Goal: Task Accomplishment & Management: Complete application form

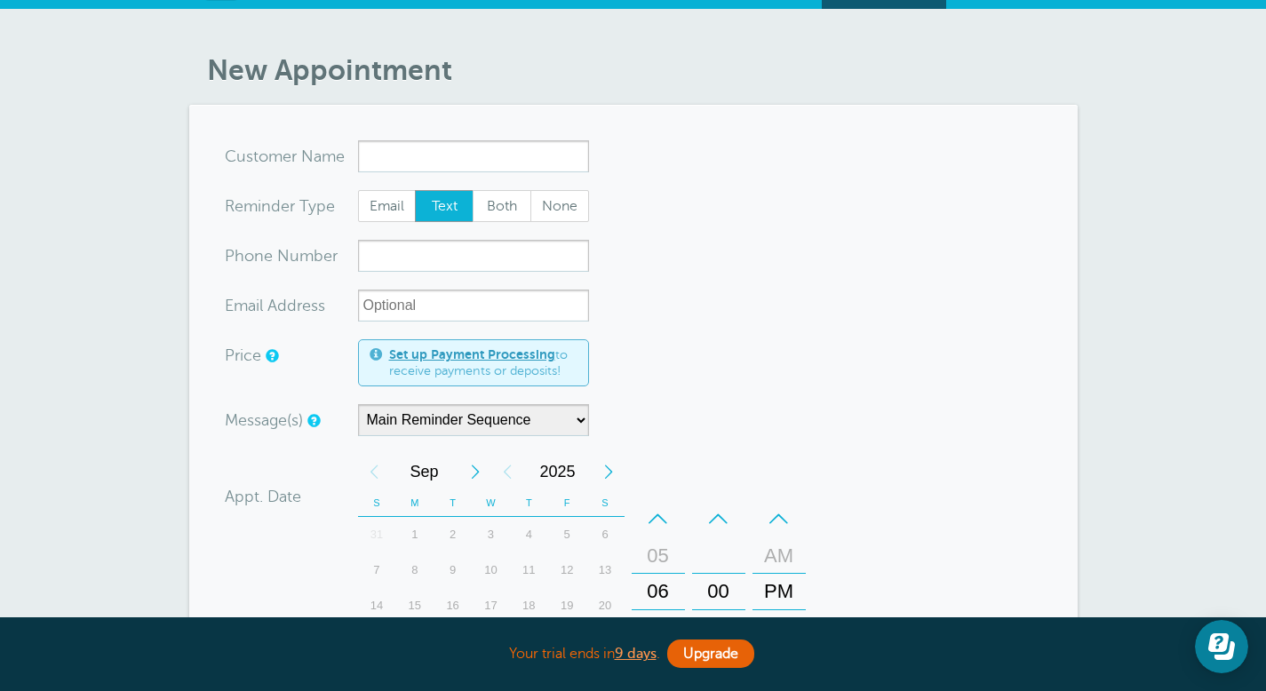
scroll to position [31, 0]
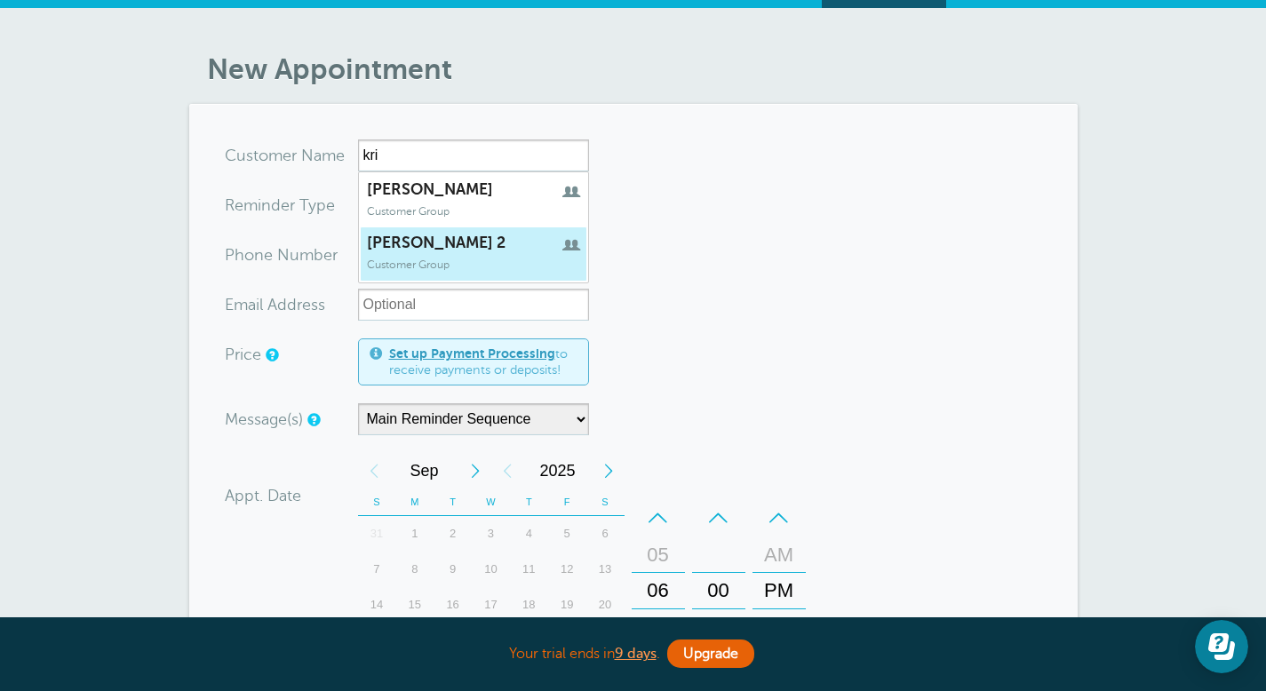
click at [511, 271] on link "[PERSON_NAME] 2 Customer Group" at bounding box center [473, 254] width 227 height 55
type input "kristi2"
type input "[PERSON_NAME] 2"
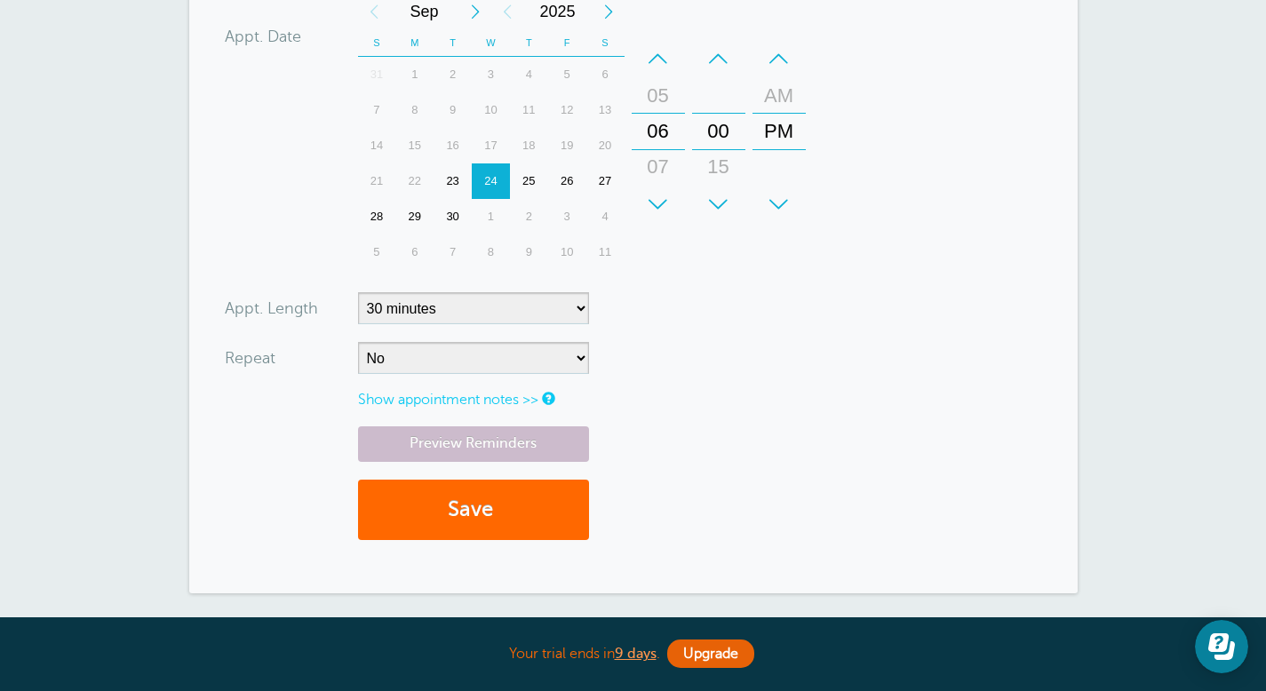
scroll to position [402, 0]
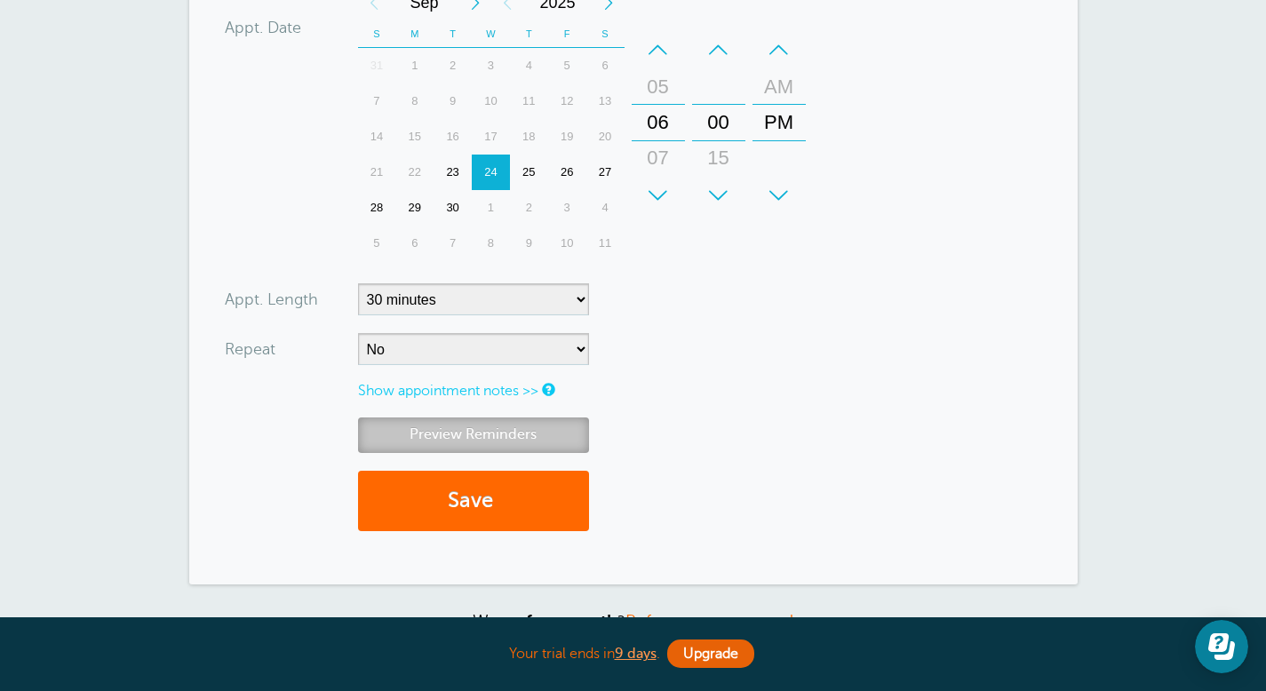
click at [528, 433] on link "Preview Reminders" at bounding box center [473, 434] width 231 height 35
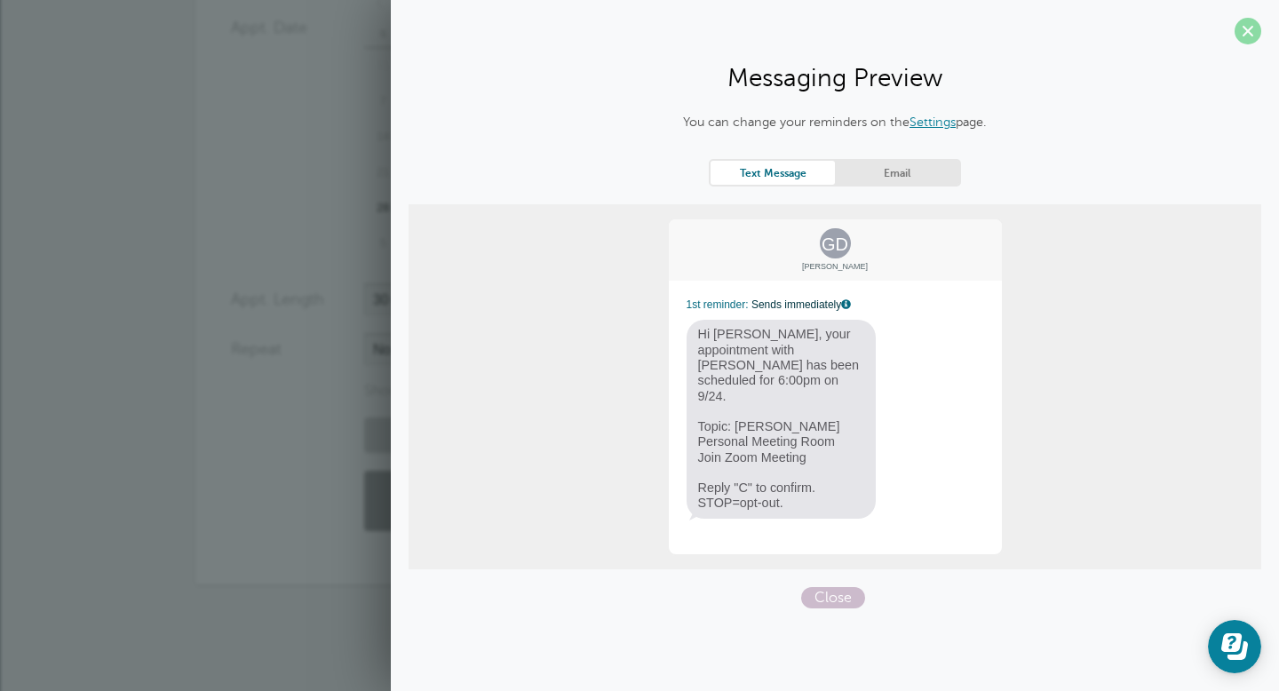
click at [1246, 34] on span at bounding box center [1248, 31] width 27 height 27
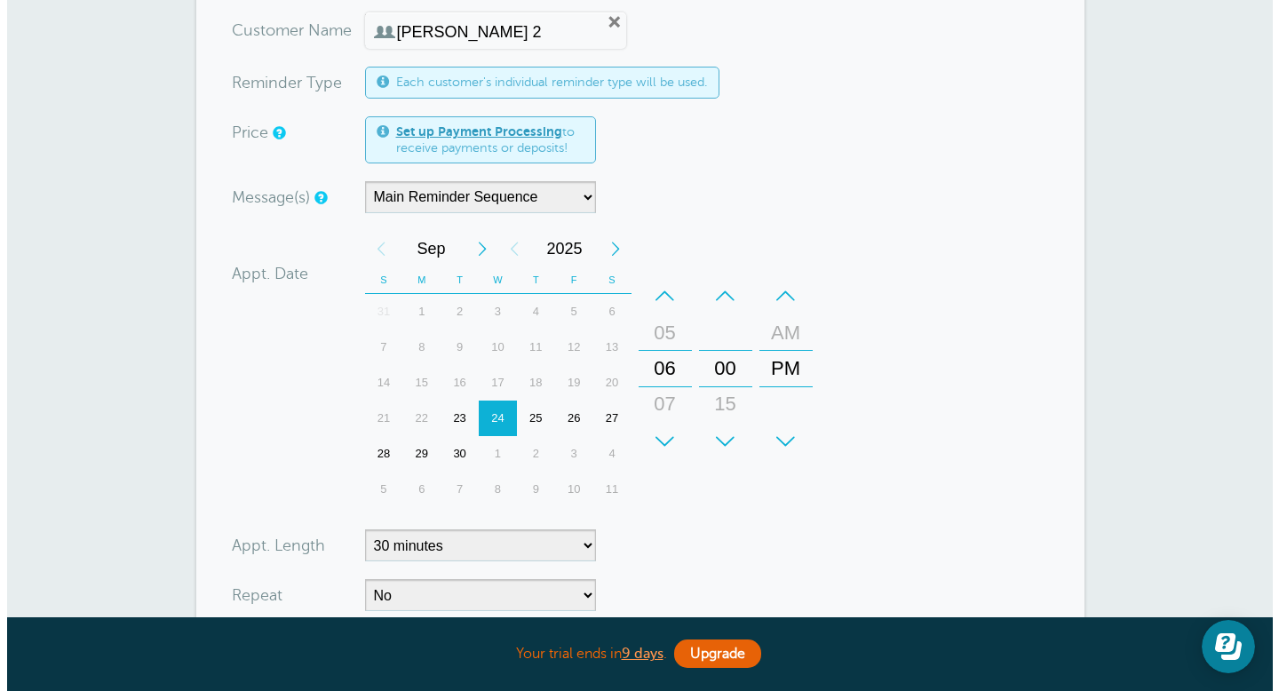
scroll to position [0, 0]
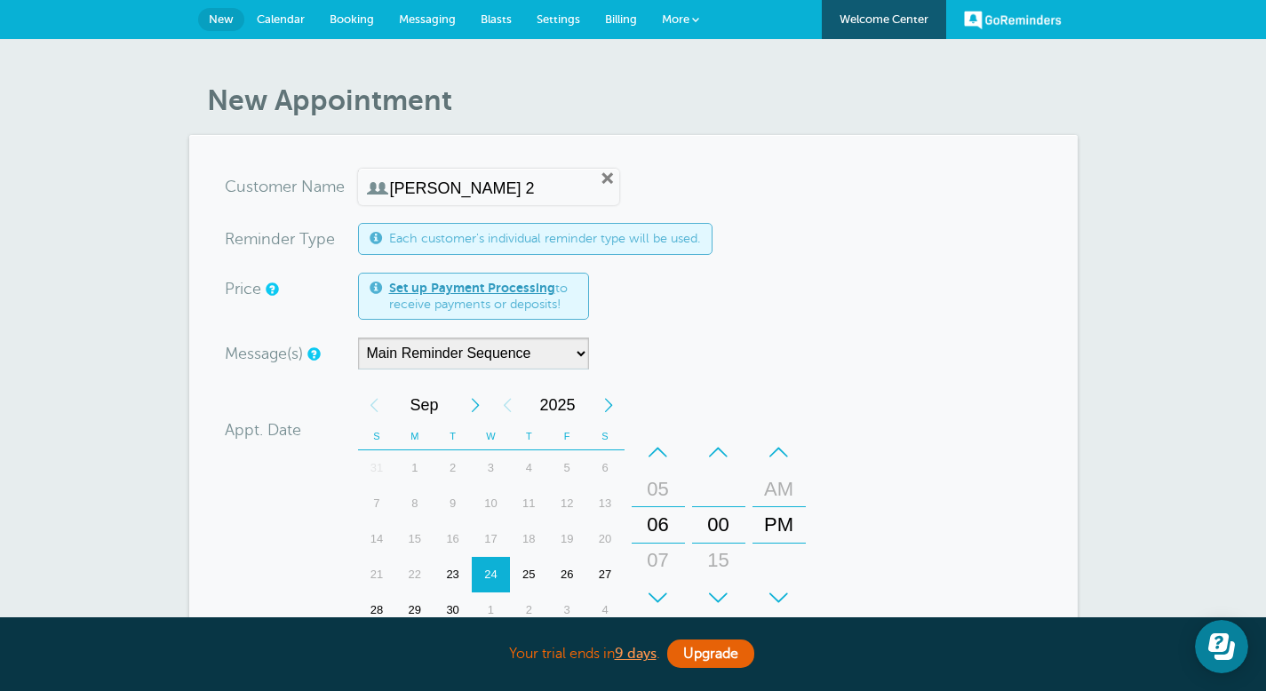
click at [673, 17] on span "More" at bounding box center [676, 18] width 28 height 13
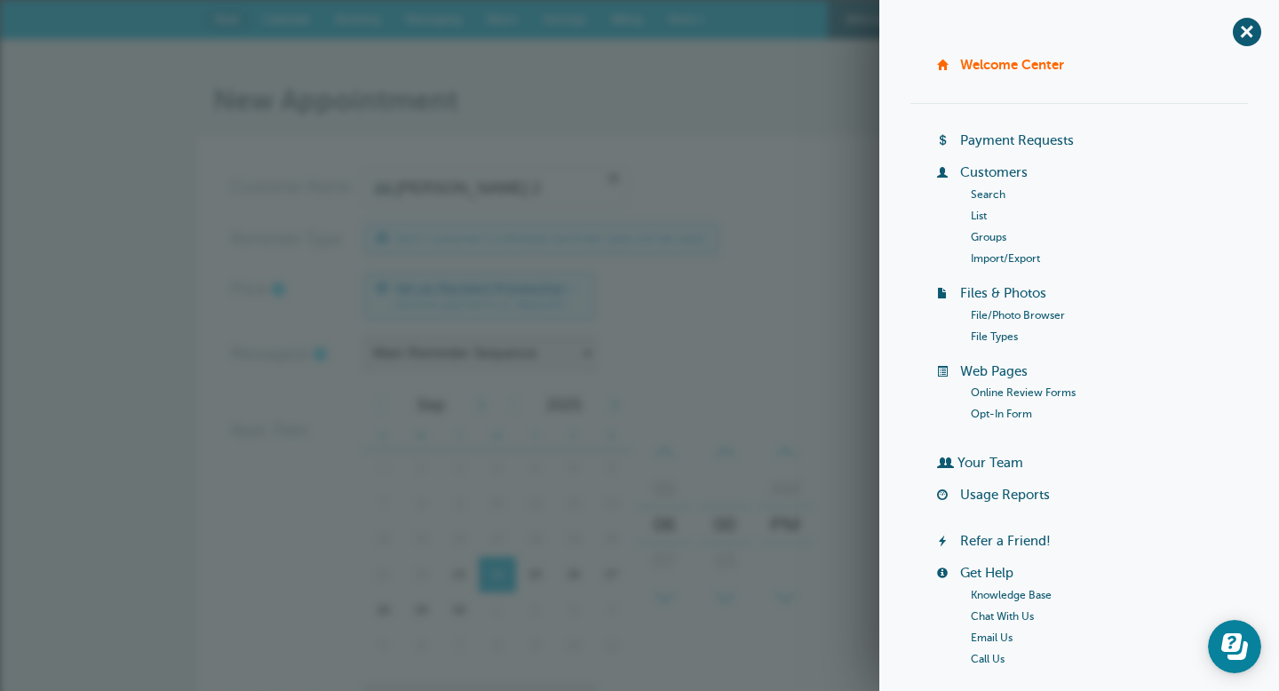
click at [978, 233] on link "Groups" at bounding box center [989, 237] width 36 height 12
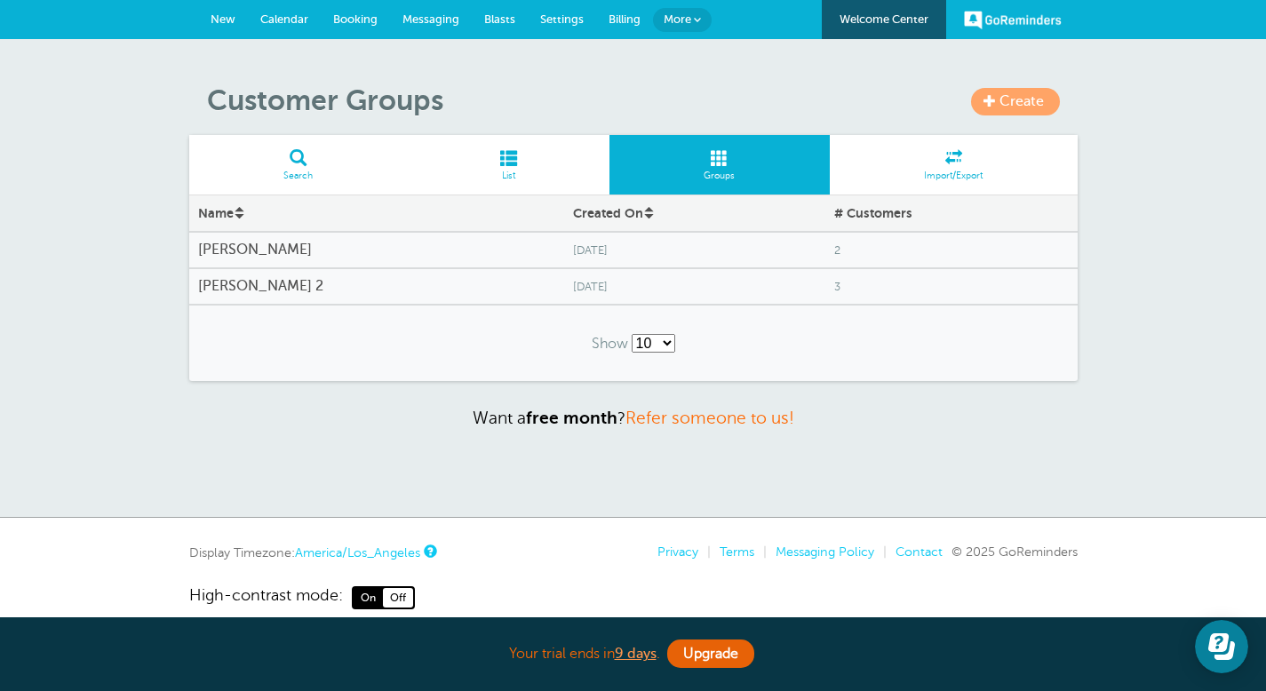
click at [227, 286] on h4 "[PERSON_NAME] 2" at bounding box center [376, 286] width 357 height 17
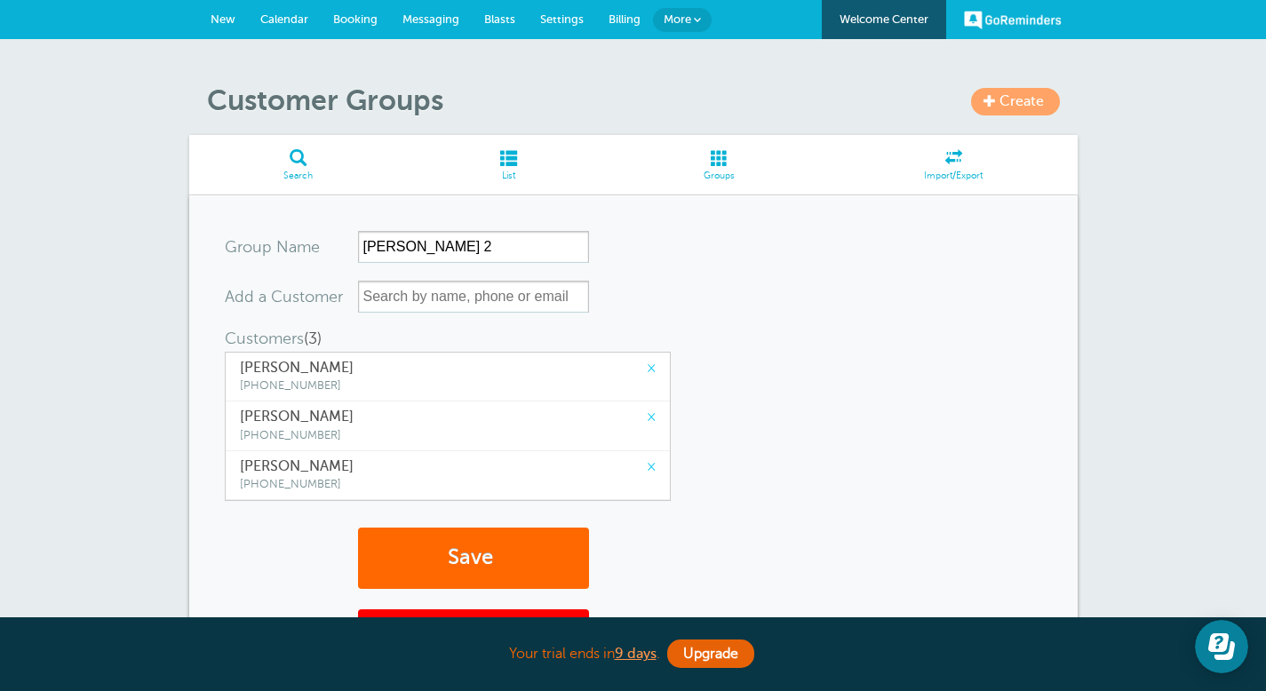
click at [281, 20] on span "Calendar" at bounding box center [284, 18] width 48 height 13
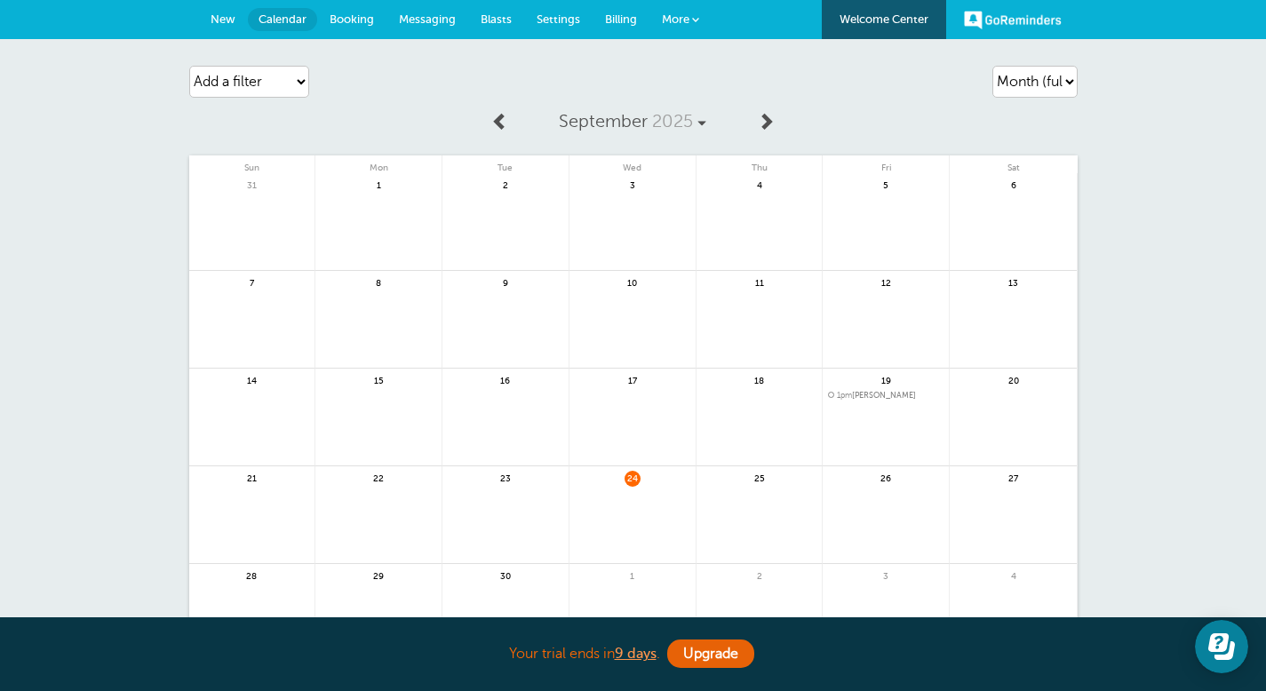
click at [608, 501] on link at bounding box center [632, 525] width 126 height 77
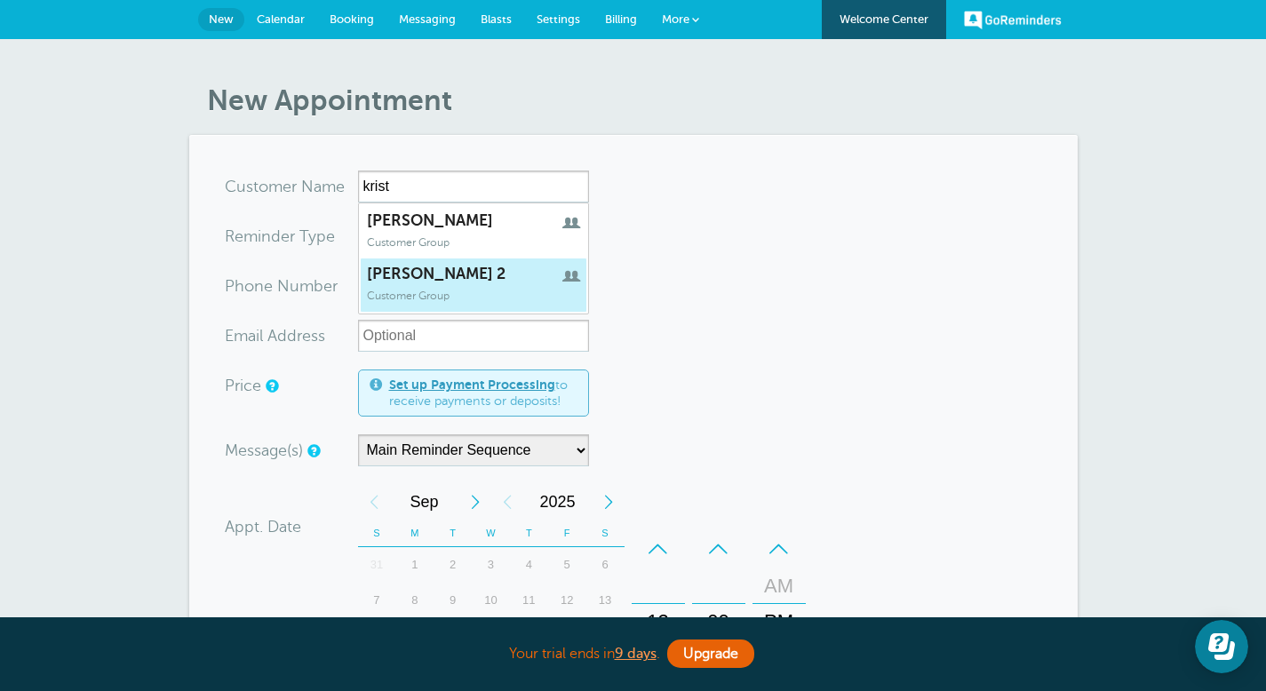
click at [418, 295] on span "Customer Group" at bounding box center [408, 296] width 83 height 12
type input "kristi2"
type input "kristi 2"
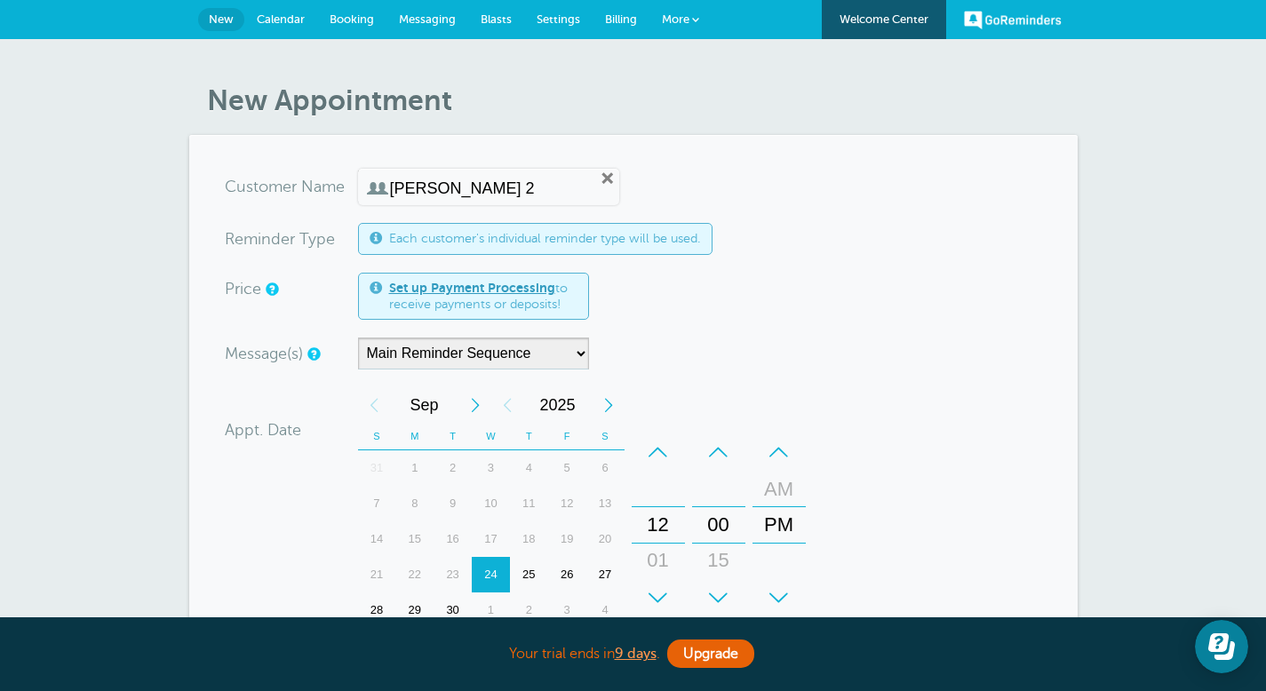
click at [670, 596] on div "+" at bounding box center [658, 598] width 53 height 36
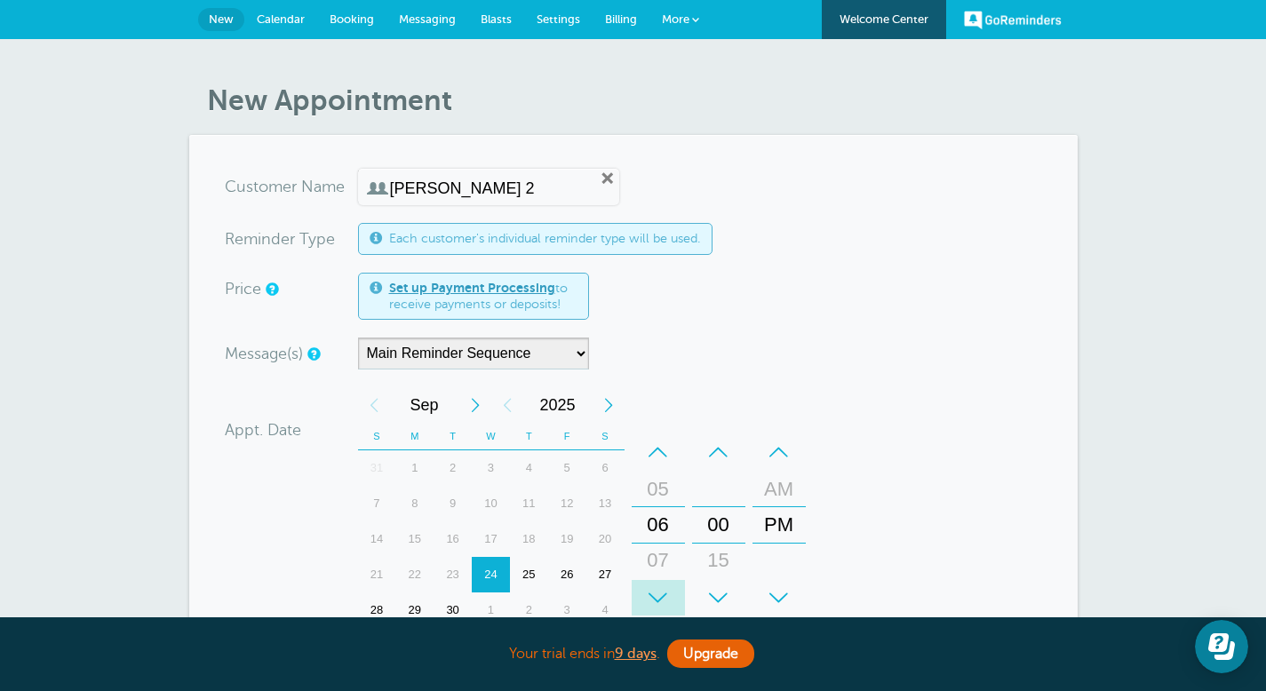
click at [670, 596] on div "+" at bounding box center [658, 598] width 53 height 36
click at [659, 530] on div "08" at bounding box center [658, 525] width 43 height 36
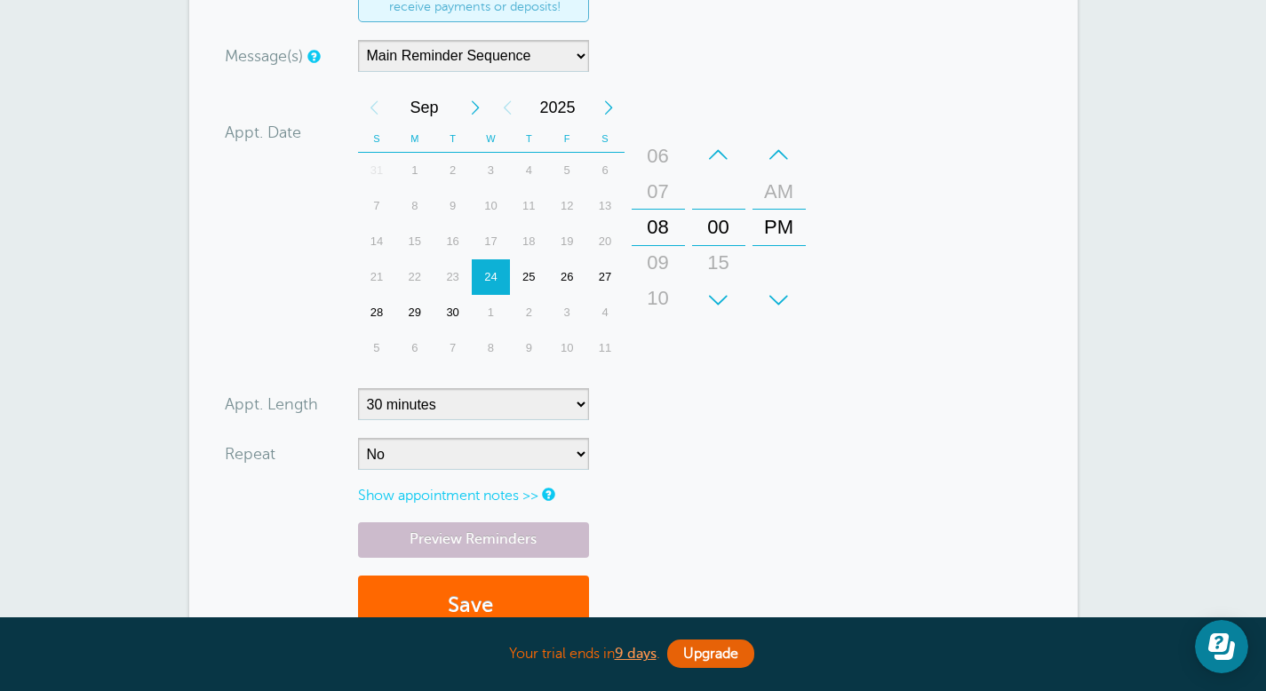
scroll to position [306, 0]
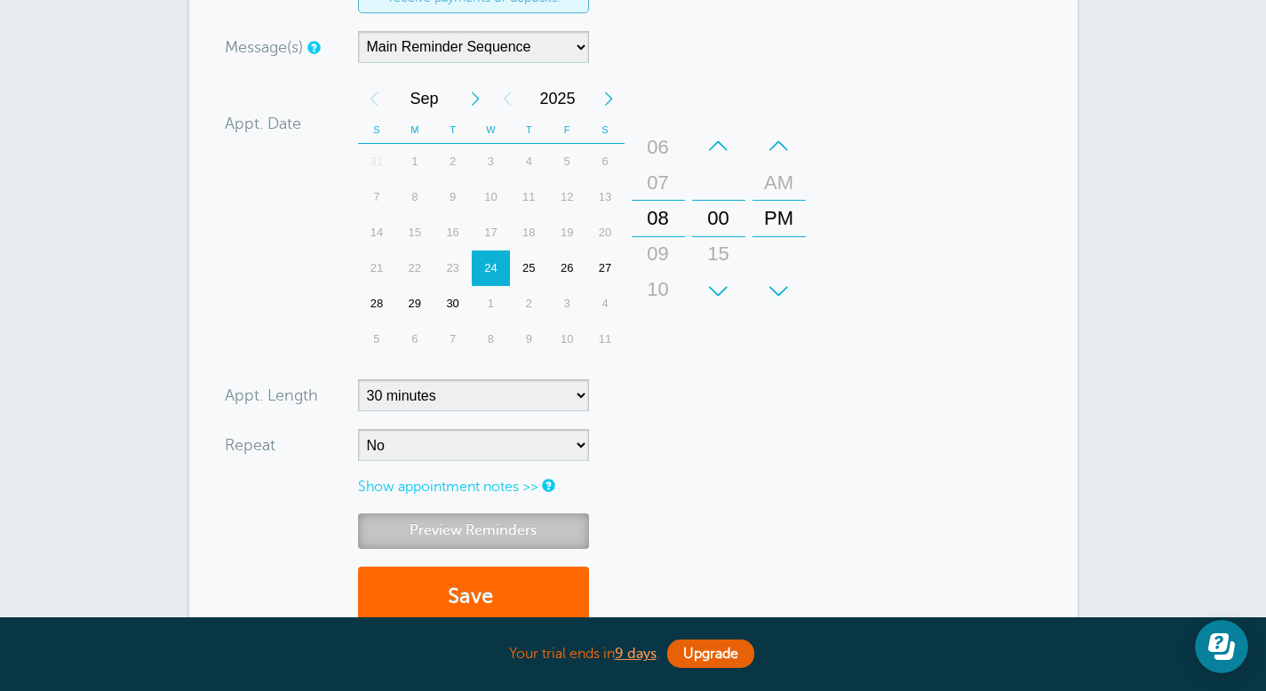
click at [444, 534] on link "Preview Reminders" at bounding box center [473, 530] width 231 height 35
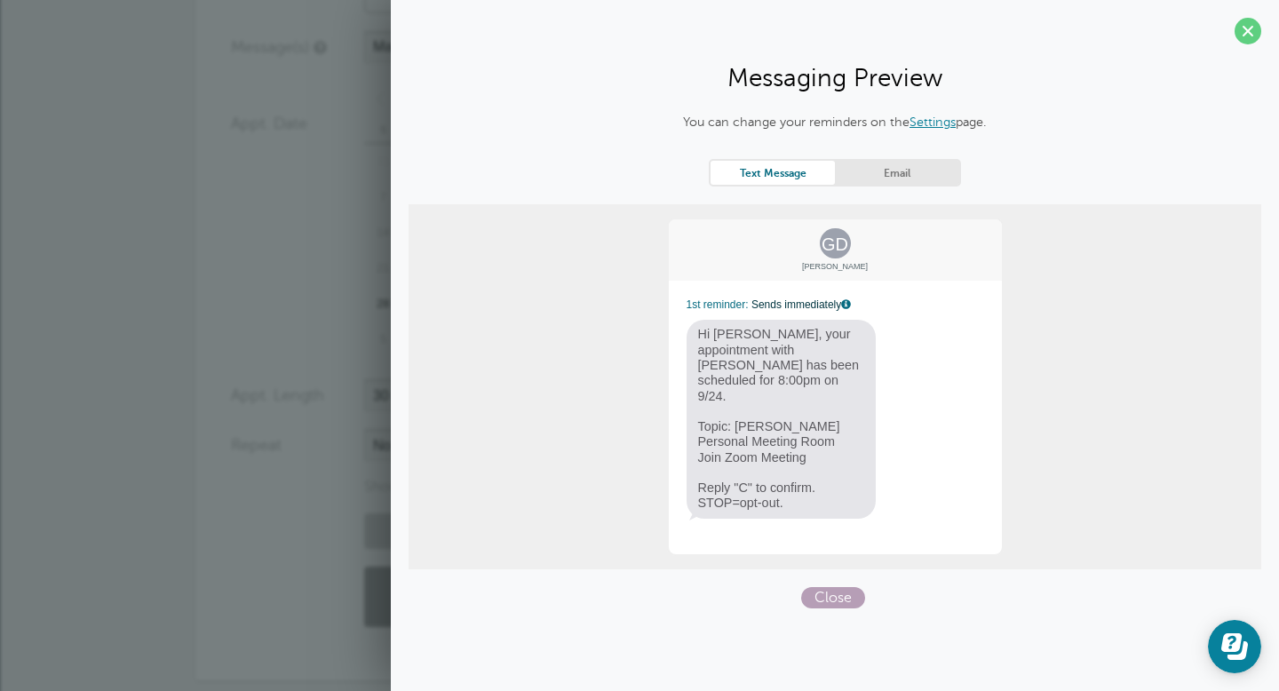
click at [819, 587] on span "Close" at bounding box center [833, 597] width 64 height 21
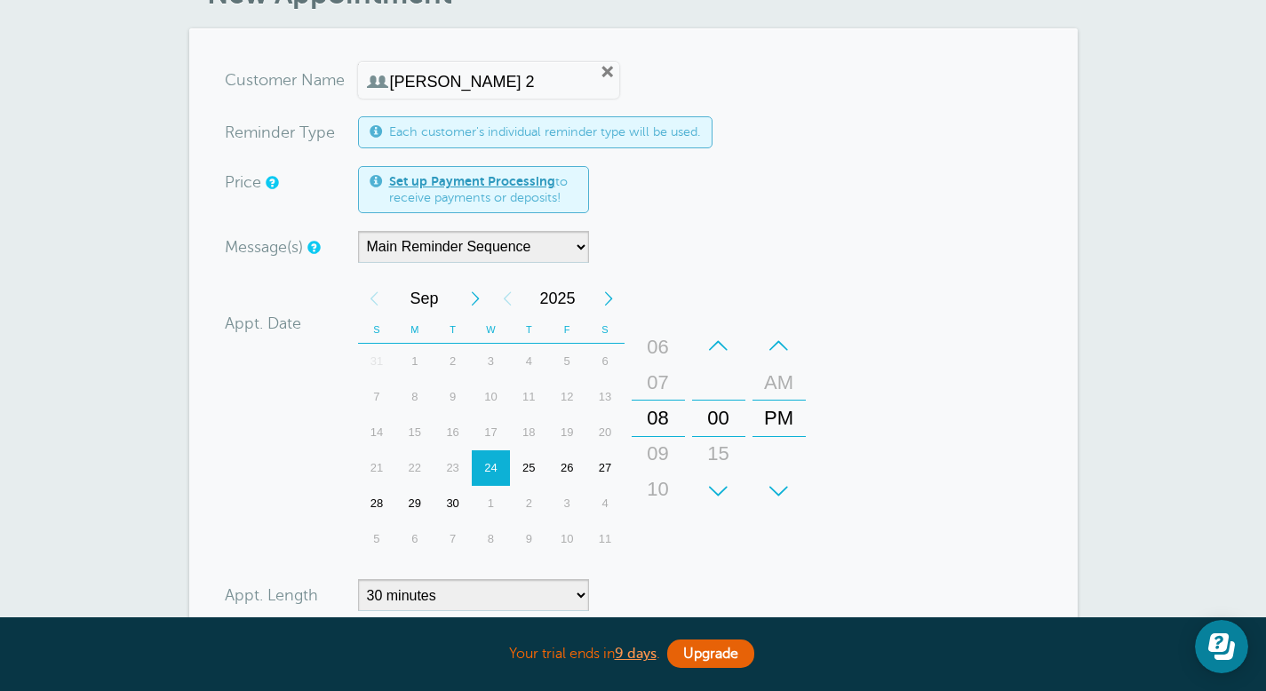
scroll to position [0, 0]
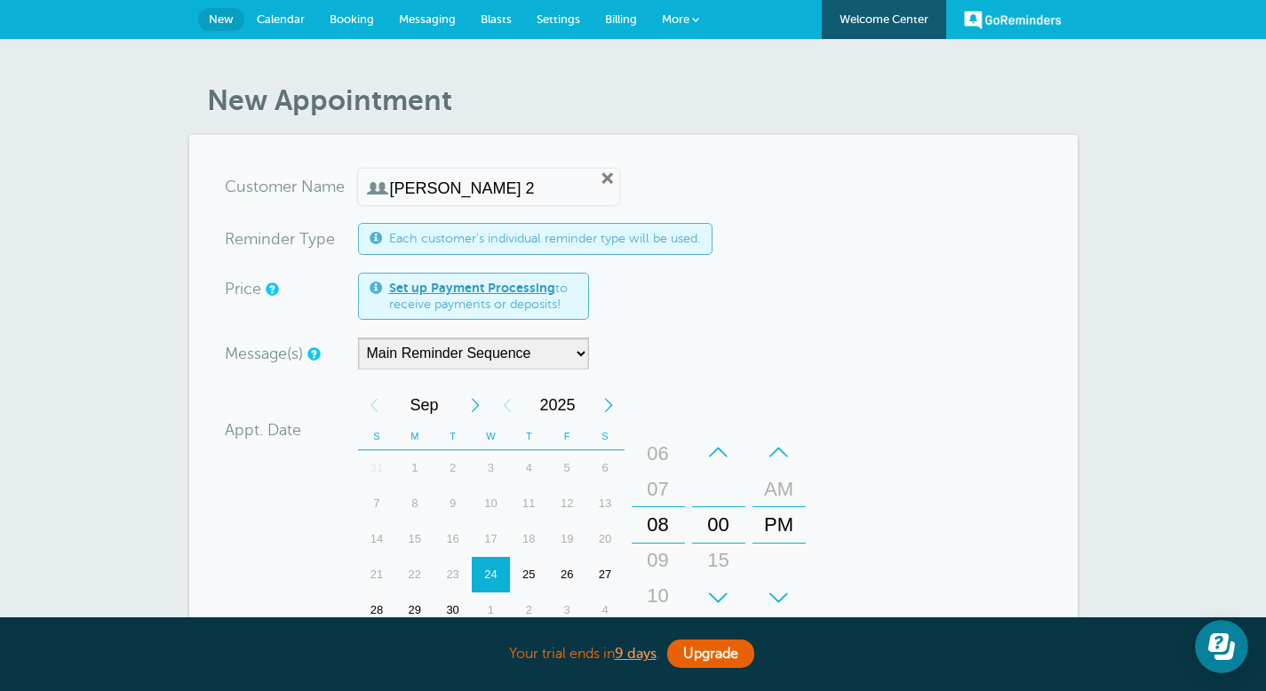
click at [692, 19] on span at bounding box center [695, 19] width 7 height 7
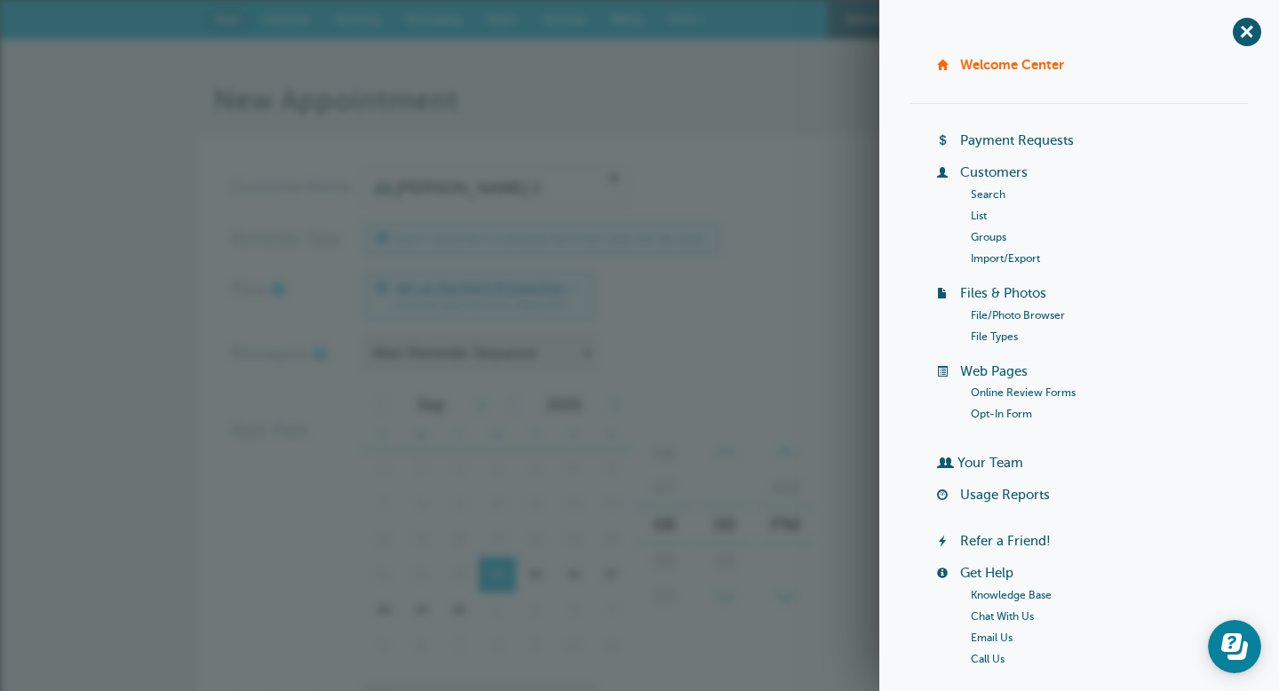
click at [688, 112] on h1 "New Appointment" at bounding box center [648, 100] width 870 height 34
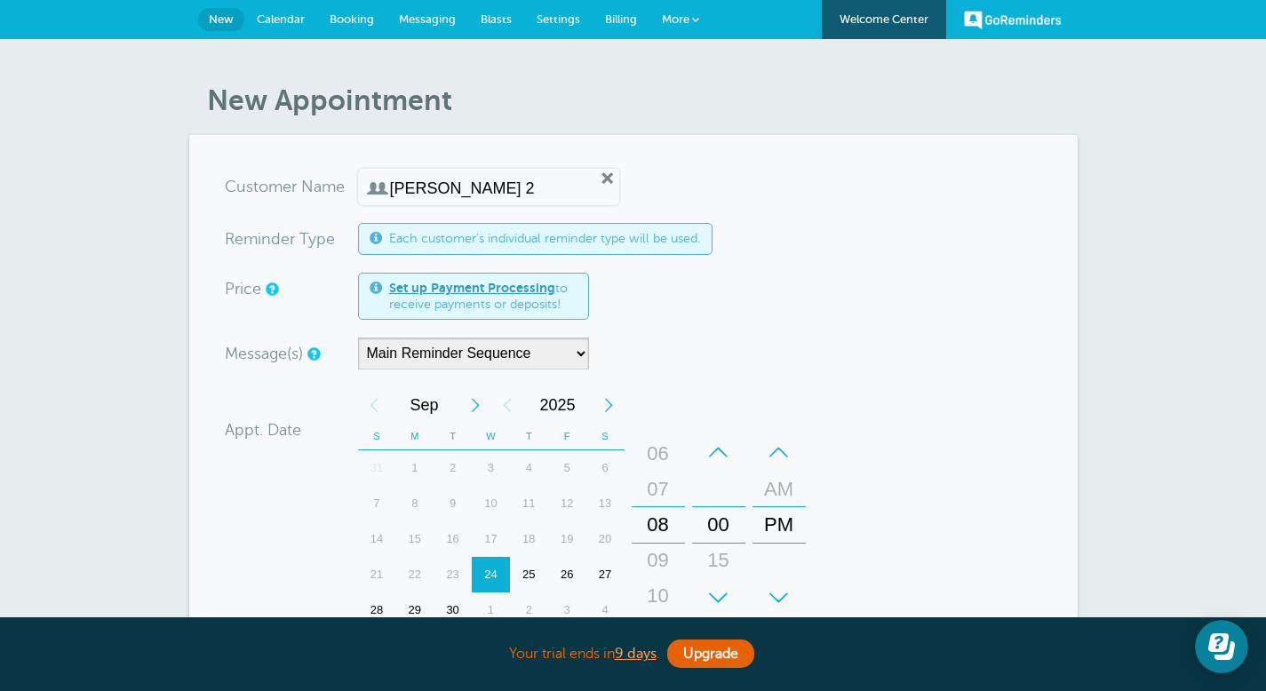
click at [568, 23] on span "Settings" at bounding box center [559, 18] width 44 height 13
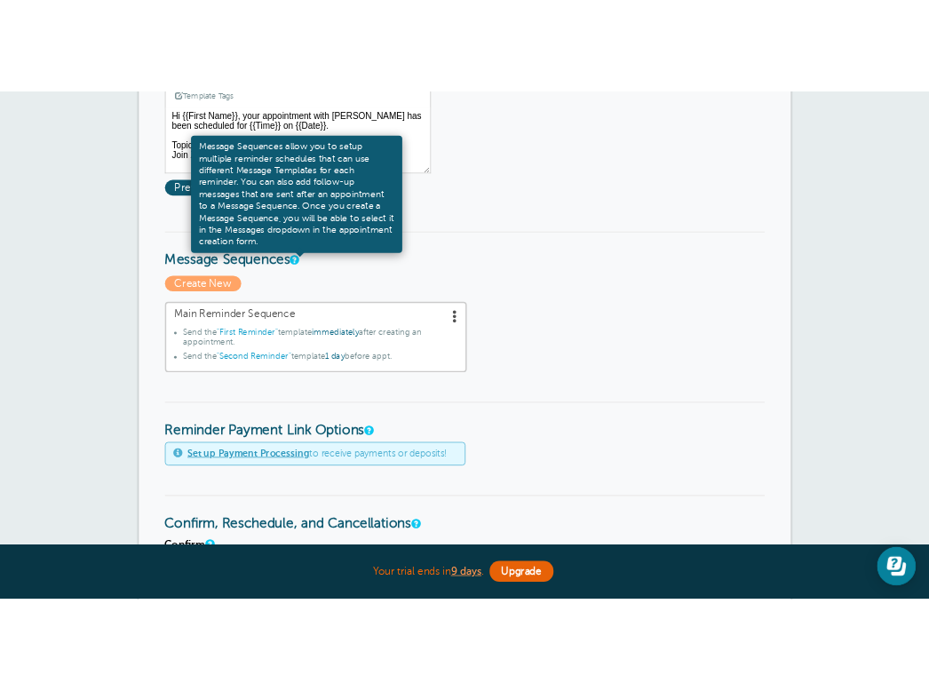
scroll to position [331, 0]
